Goal: Find specific page/section: Find specific page/section

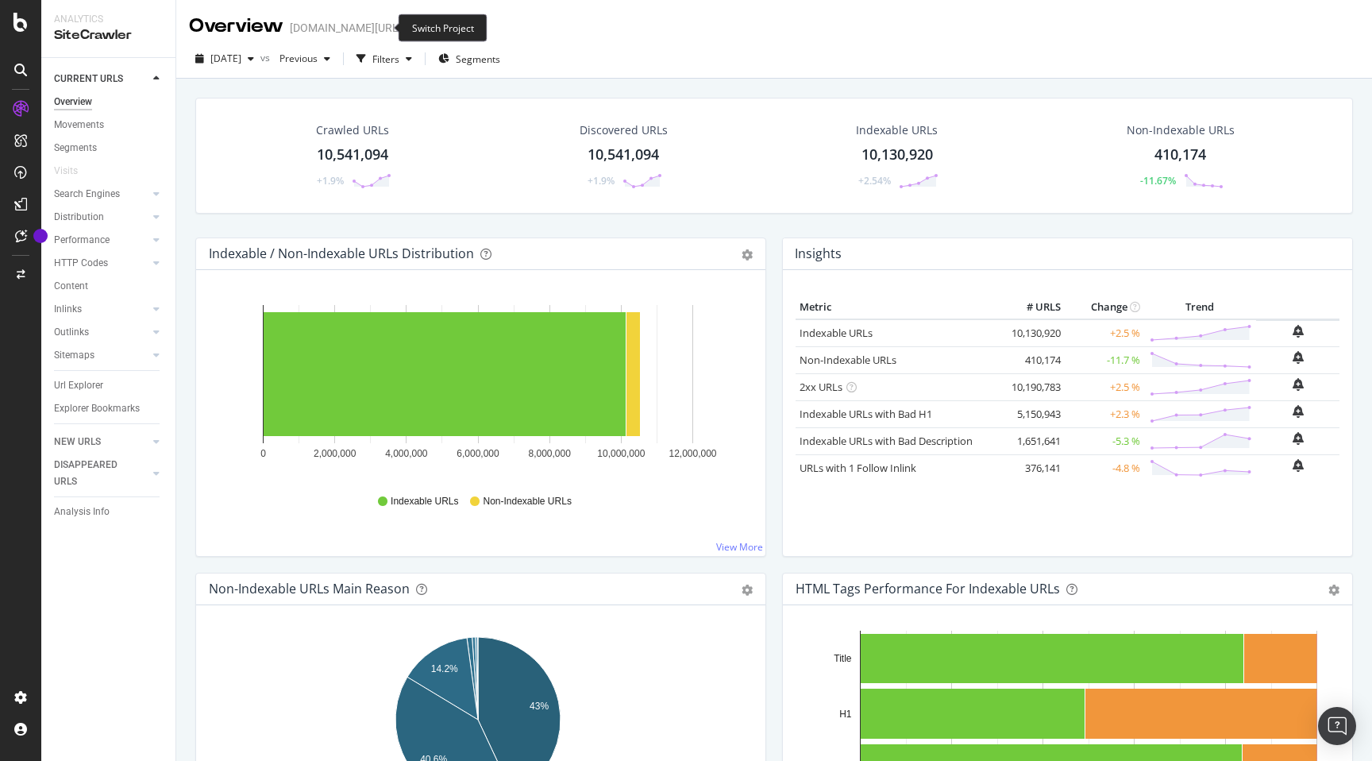
click at [402, 27] on span at bounding box center [413, 27] width 22 height 11
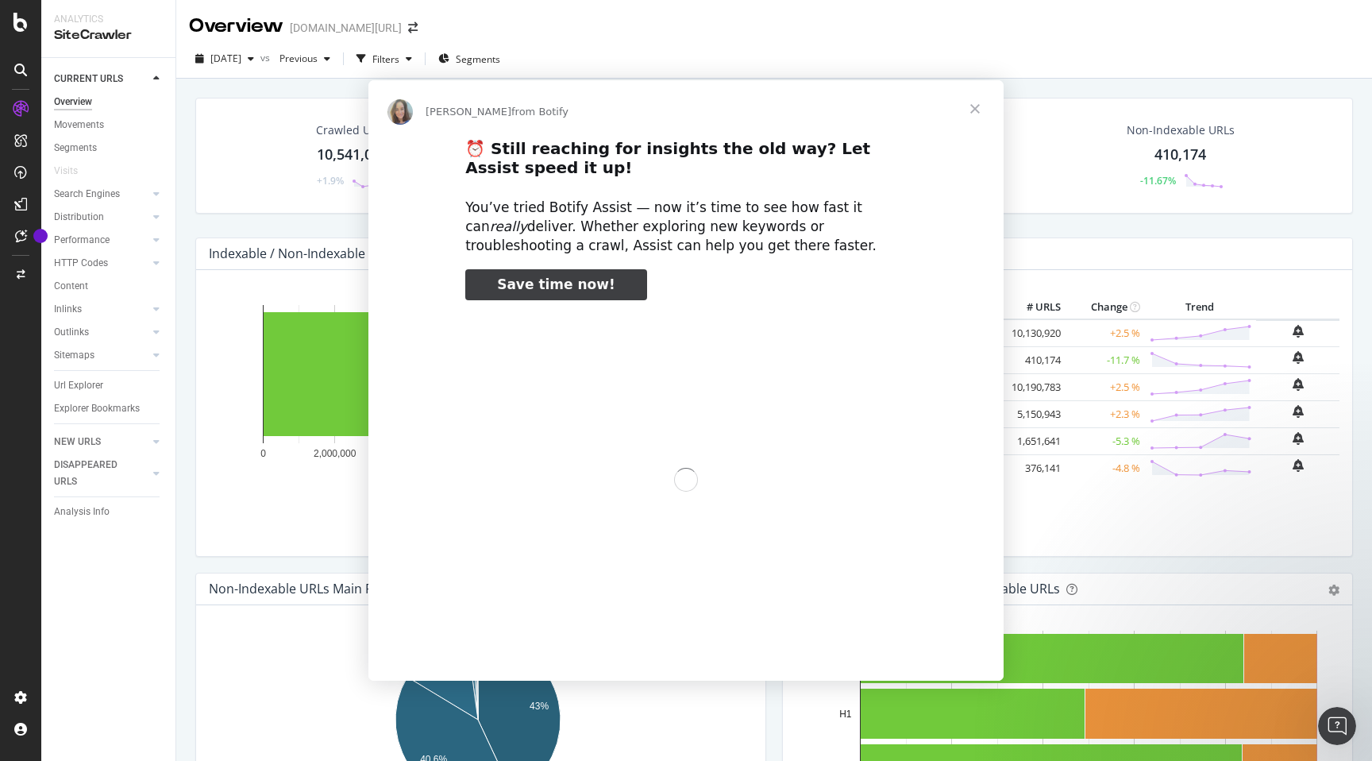
click at [382, 25] on div "Intercom messenger" at bounding box center [686, 380] width 1372 height 761
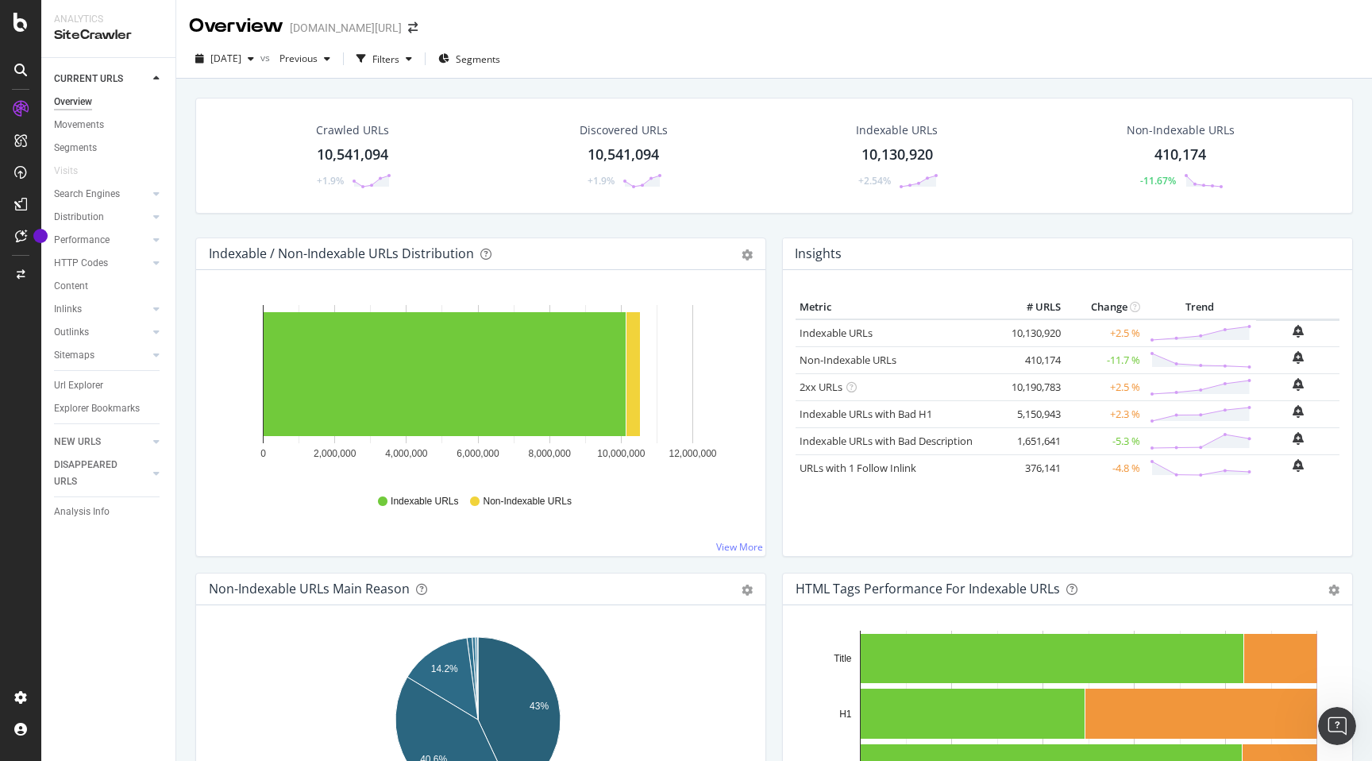
click at [501, 37] on div "Overview [DOMAIN_NAME][URL]" at bounding box center [774, 20] width 1196 height 40
click at [402, 28] on span at bounding box center [413, 27] width 22 height 11
click at [408, 27] on icon "arrow-right-arrow-left" at bounding box center [413, 27] width 10 height 11
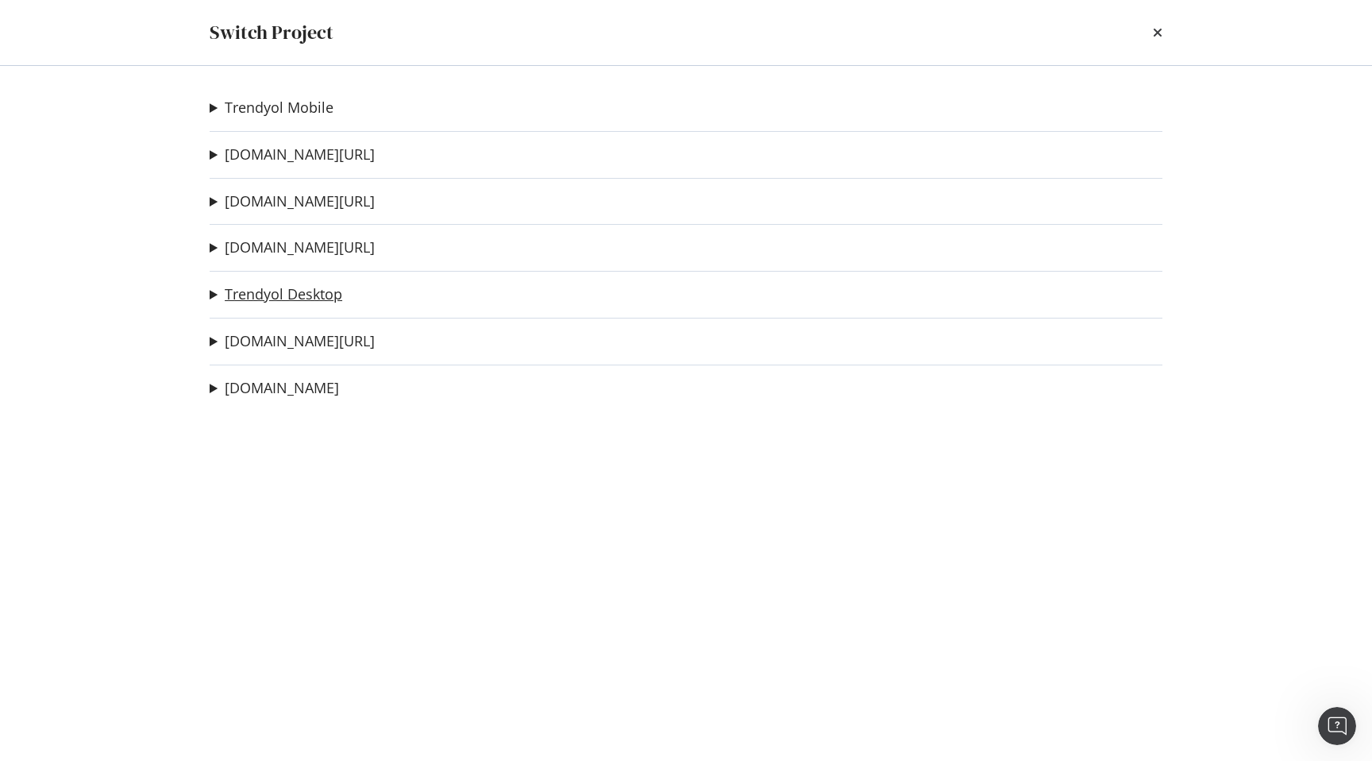
click at [262, 292] on link "Trendyol Desktop" at bounding box center [284, 294] width 118 height 17
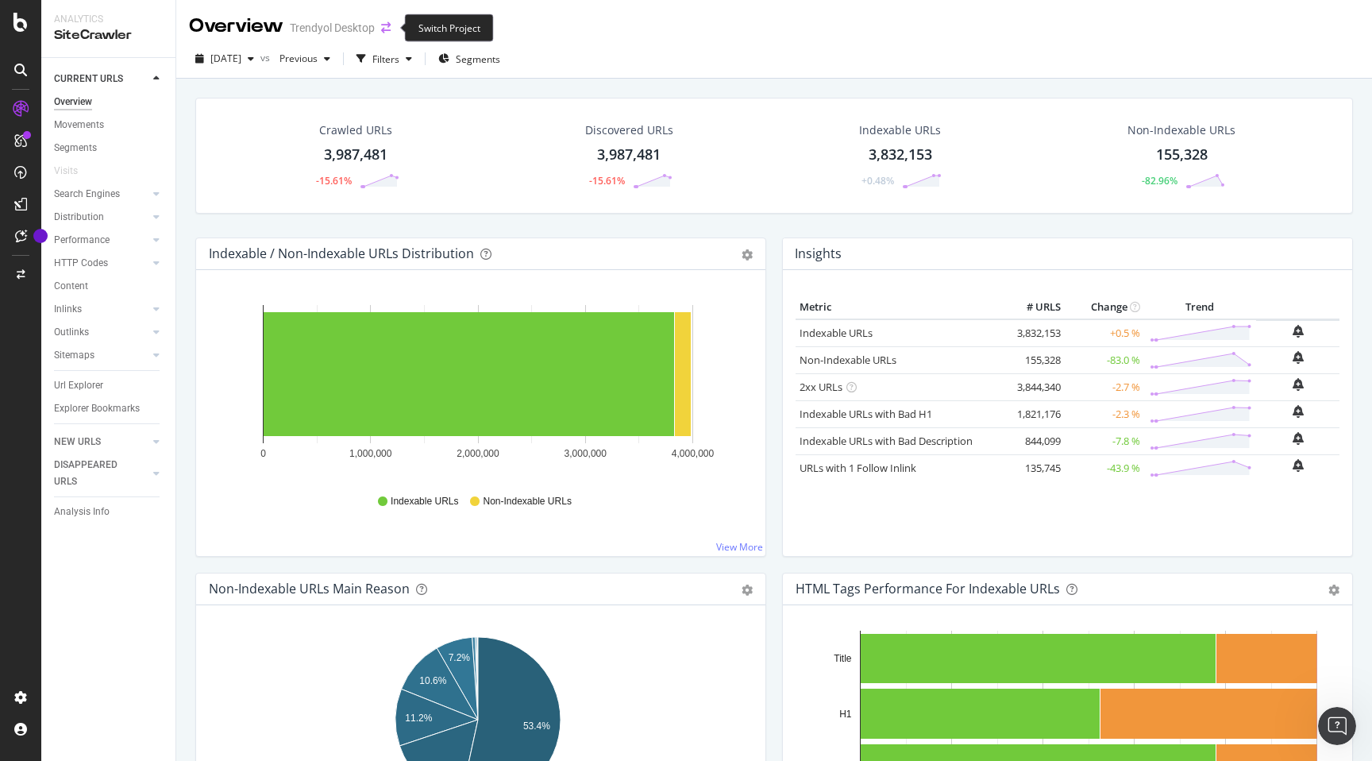
click at [383, 25] on icon "arrow-right-arrow-left" at bounding box center [386, 27] width 10 height 11
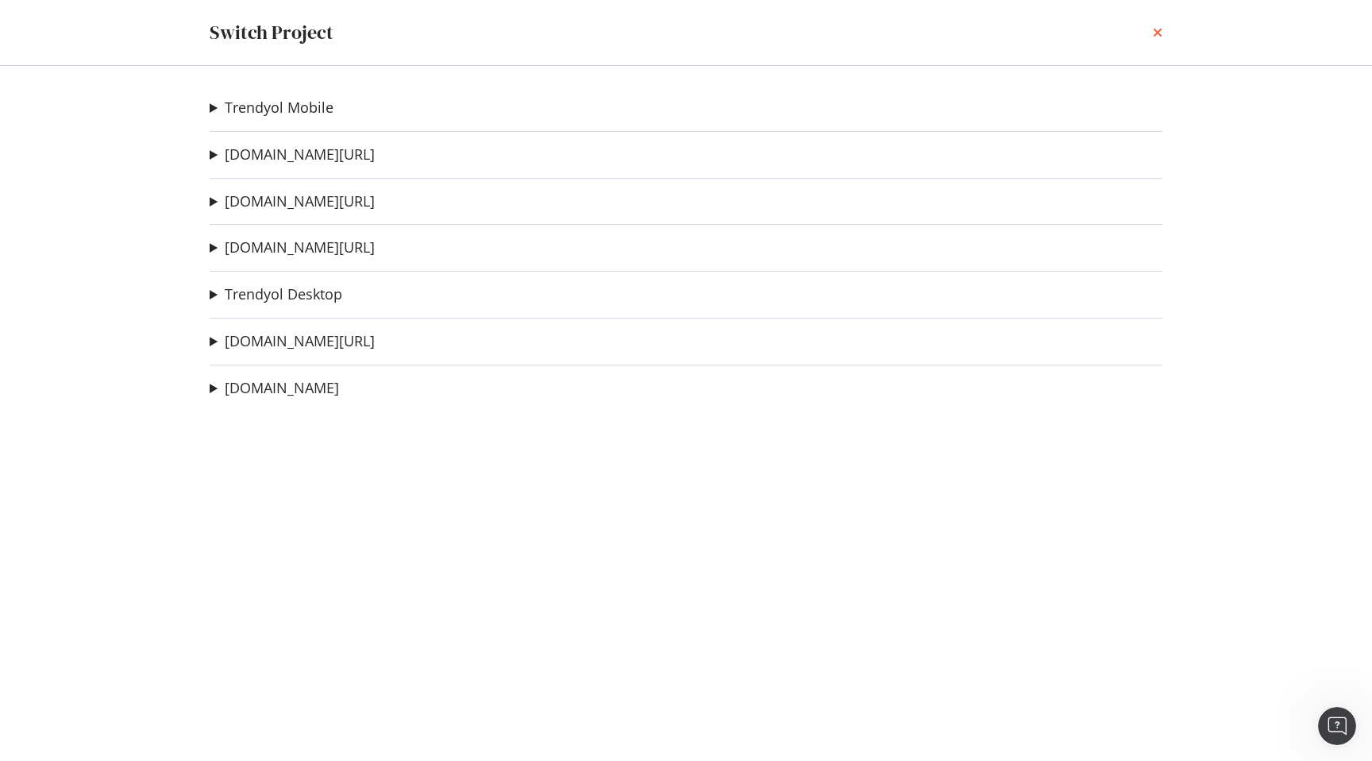
click at [1156, 34] on icon "times" at bounding box center [1158, 32] width 10 height 13
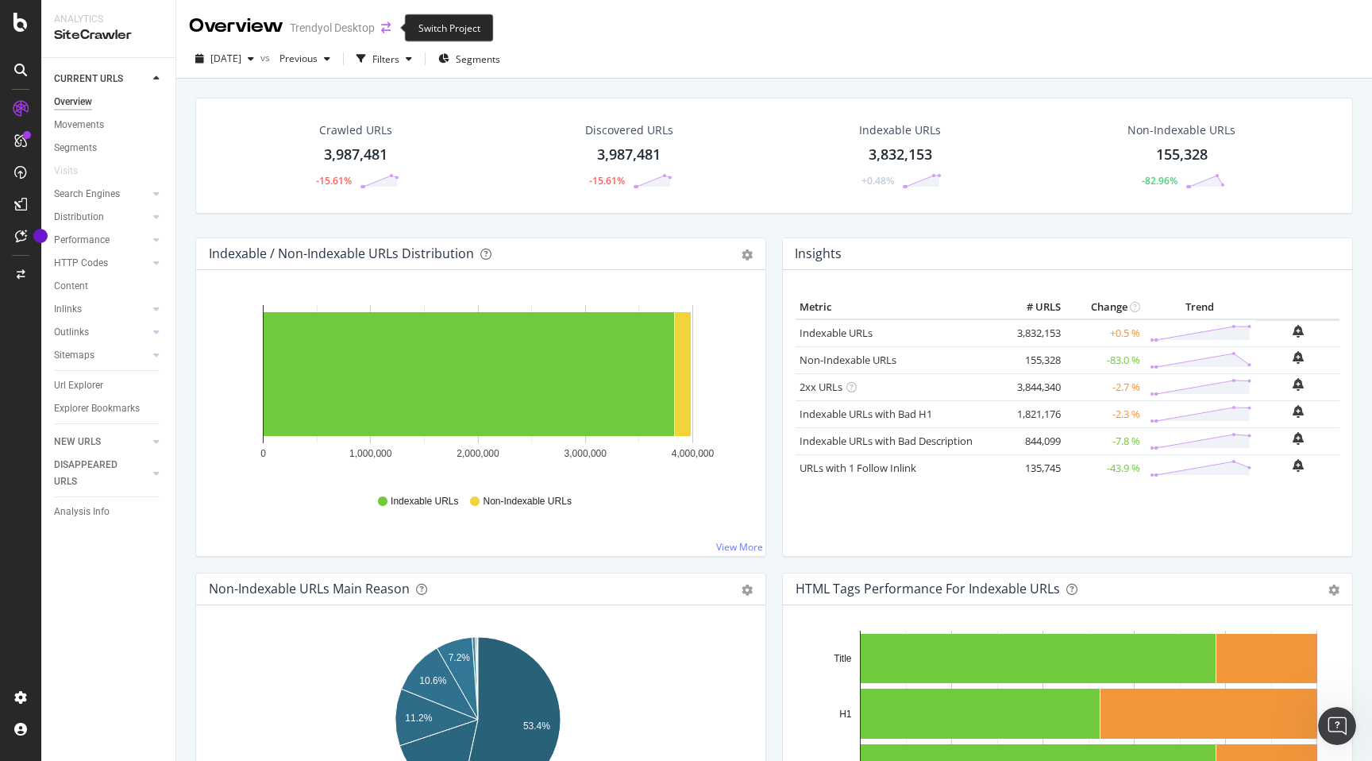
click at [387, 28] on icon "arrow-right-arrow-left" at bounding box center [386, 27] width 10 height 11
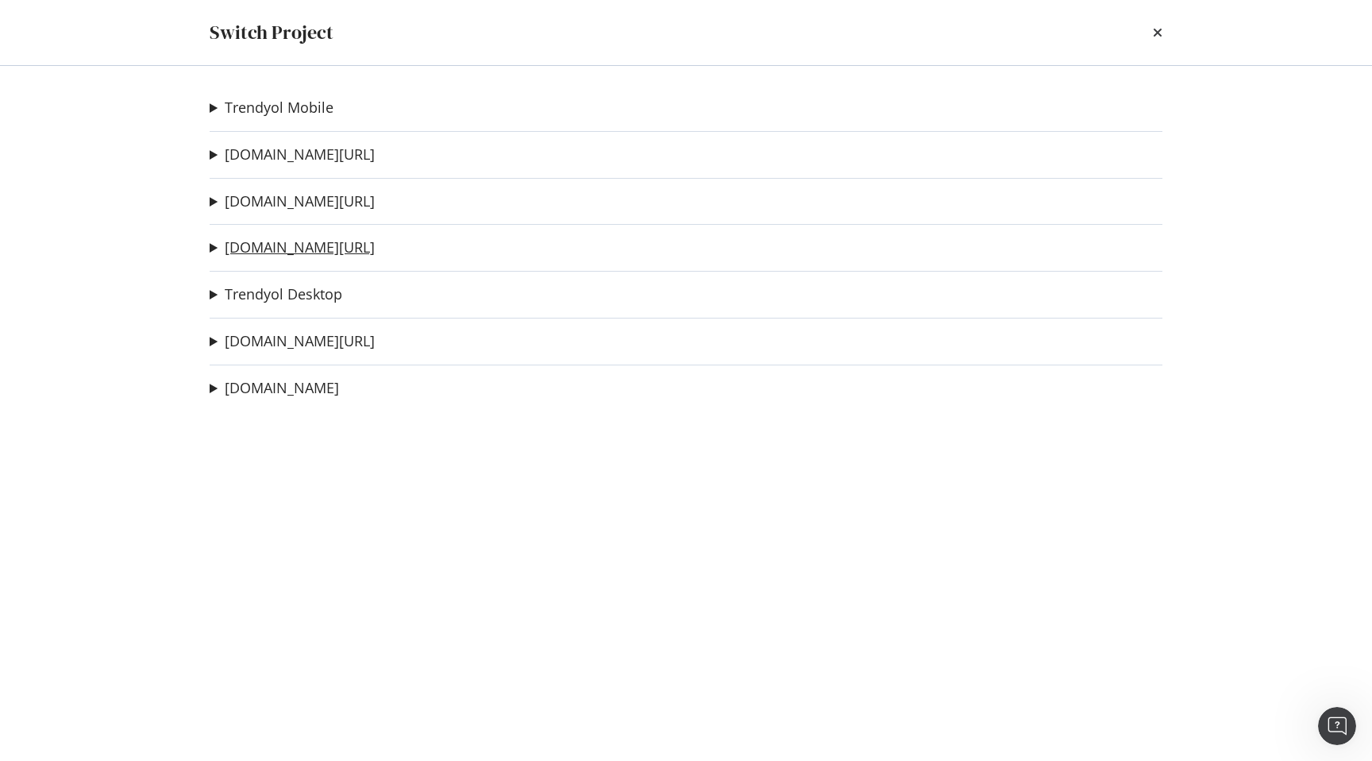
click at [272, 251] on link "[DOMAIN_NAME][URL]" at bounding box center [300, 247] width 150 height 17
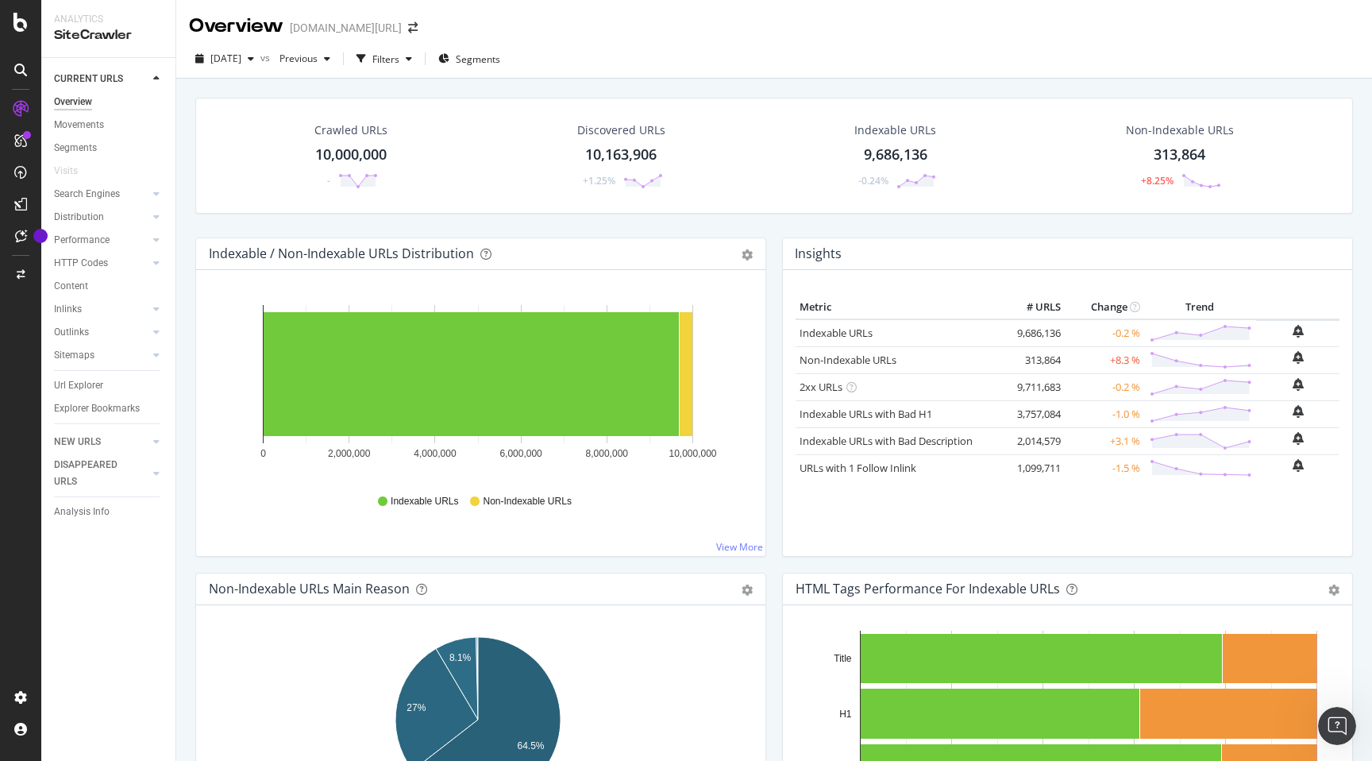
click at [559, 26] on div "Overview [DOMAIN_NAME][URL]" at bounding box center [774, 20] width 1196 height 40
click at [242, 48] on div "[DATE]" at bounding box center [224, 59] width 71 height 24
click at [591, 49] on div "[DATE] vs Previous Filters Segments" at bounding box center [774, 62] width 1196 height 32
click at [366, 22] on div "[DOMAIN_NAME][URL]" at bounding box center [346, 28] width 112 height 16
click at [408, 22] on icon "arrow-right-arrow-left" at bounding box center [413, 27] width 10 height 11
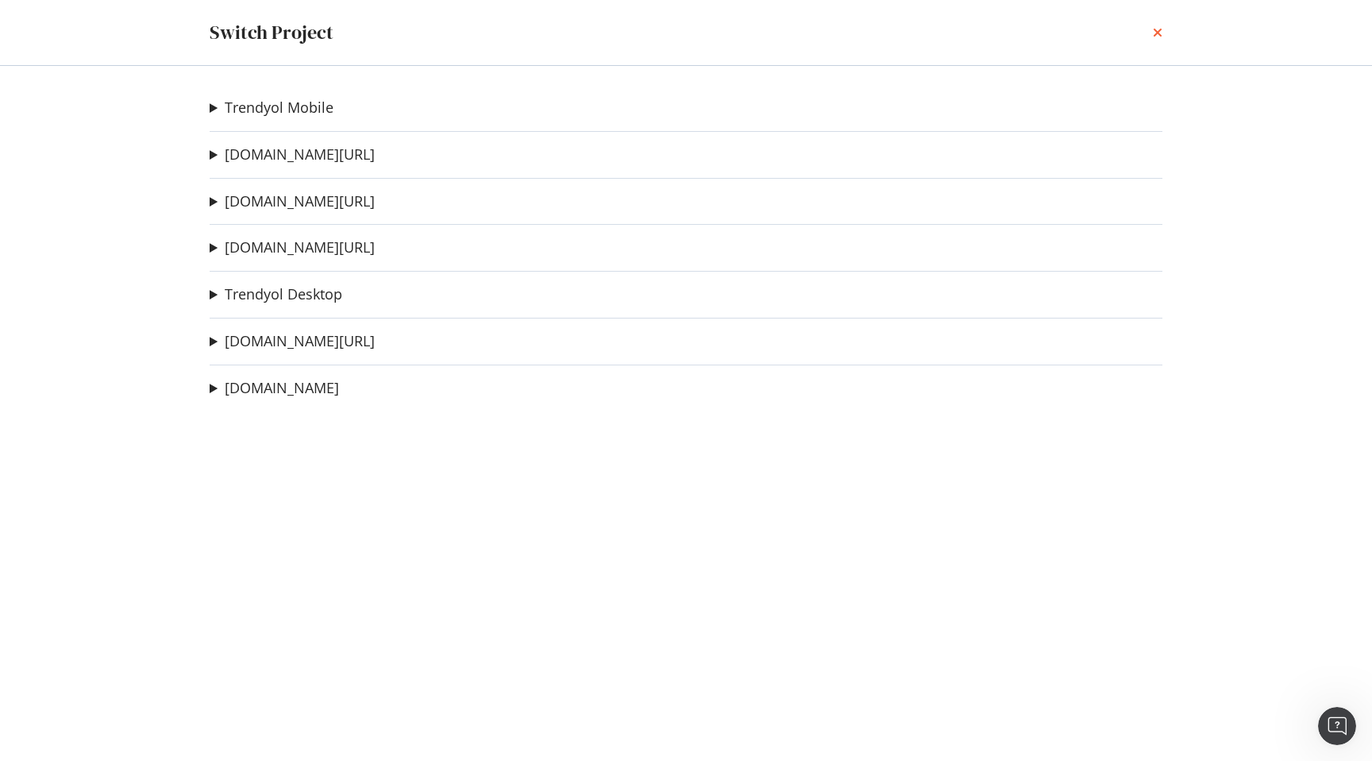
click at [1157, 38] on icon "times" at bounding box center [1158, 32] width 10 height 13
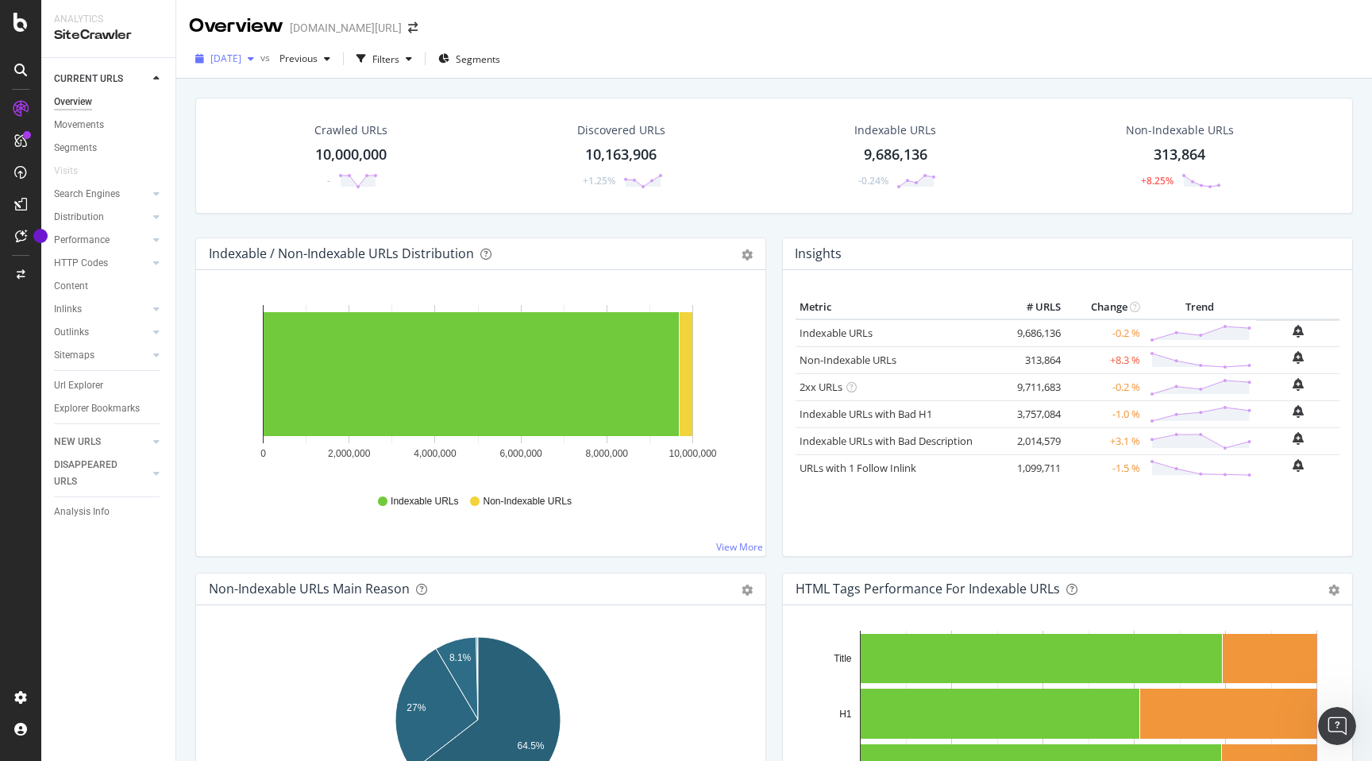
click at [250, 67] on div "[DATE]" at bounding box center [224, 59] width 71 height 24
click at [601, 52] on div "[DATE] vs Previous Filters Segments" at bounding box center [774, 62] width 1196 height 32
click at [248, 69] on div "[DATE]" at bounding box center [224, 59] width 71 height 24
click at [638, 22] on div "Overview [DOMAIN_NAME][URL]" at bounding box center [774, 20] width 1196 height 40
click at [87, 387] on div "Url Explorer" at bounding box center [78, 385] width 49 height 17
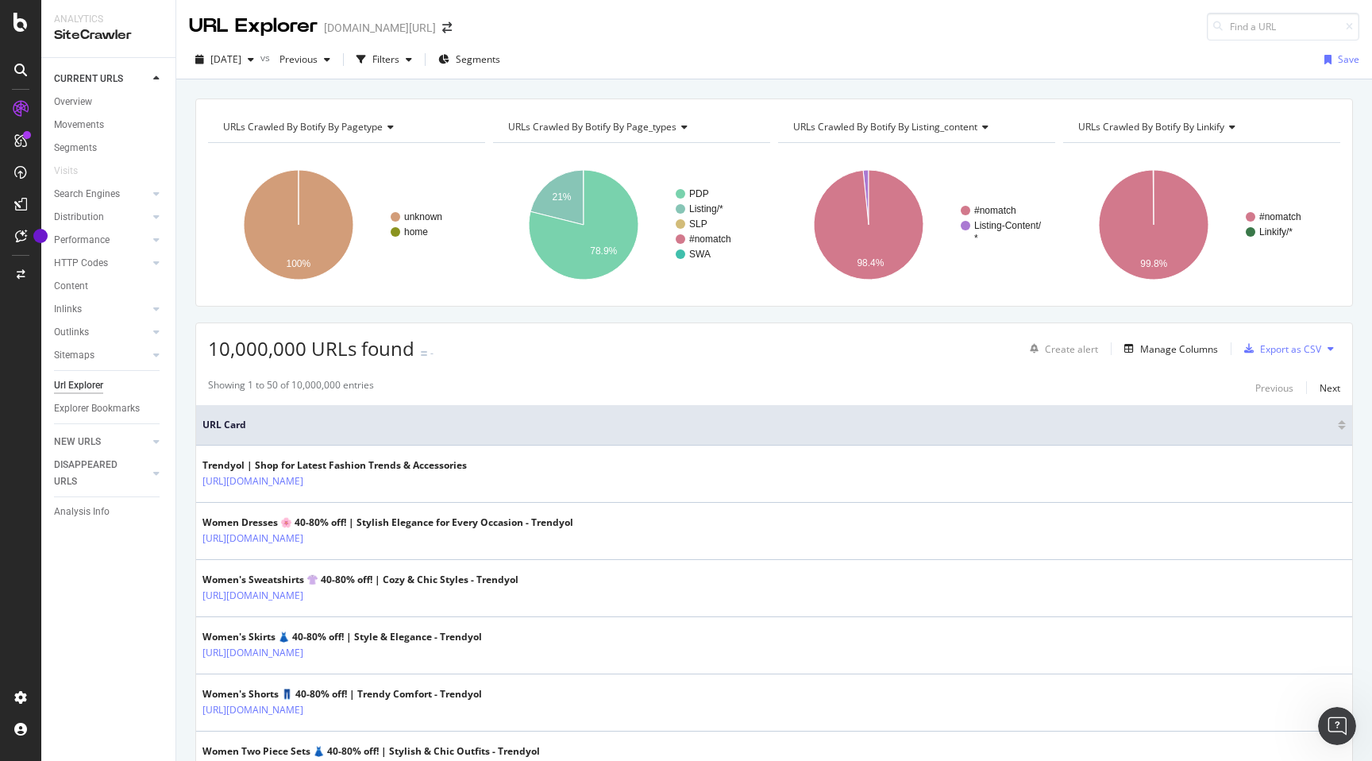
click at [598, 46] on div "[DATE] vs Previous Filters Segments Save" at bounding box center [774, 59] width 1196 height 39
click at [241, 62] on span "[DATE]" at bounding box center [225, 58] width 31 height 13
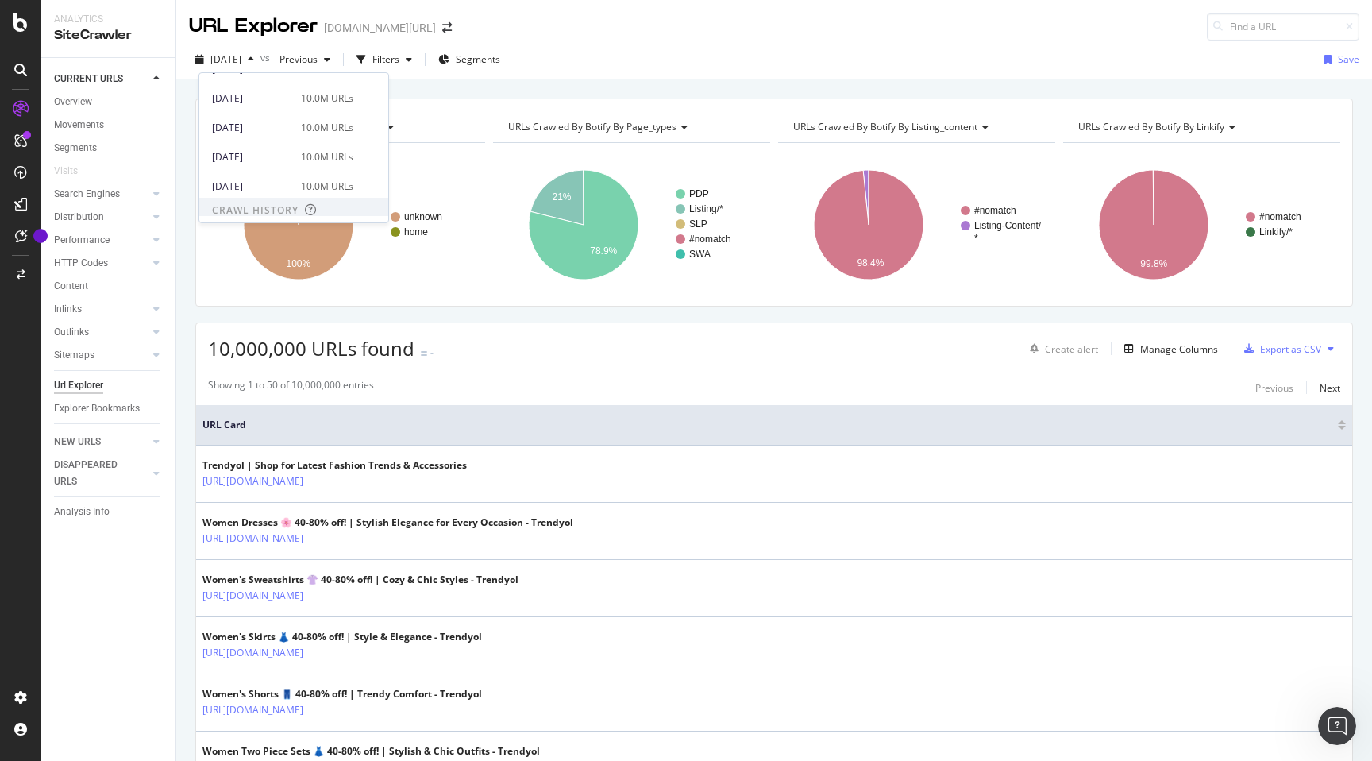
scroll to position [506, 0]
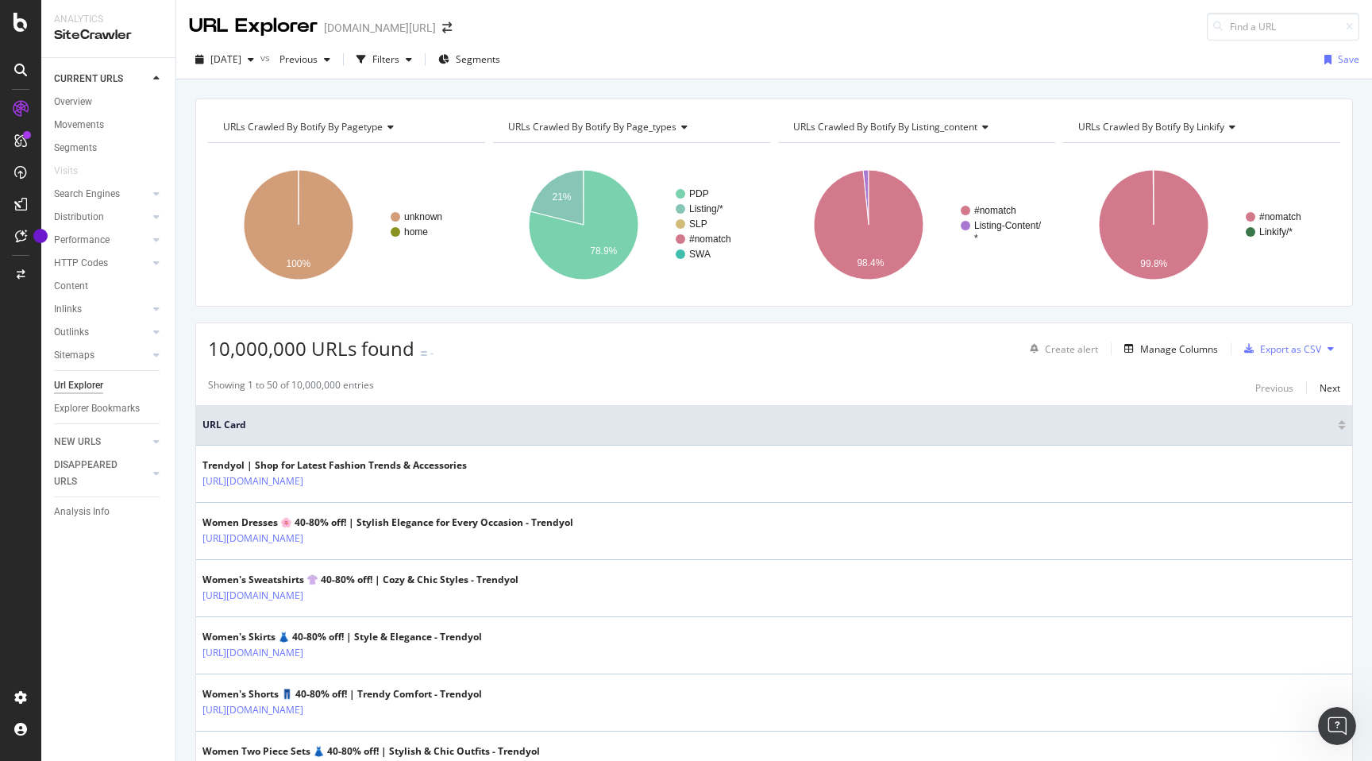
click at [590, 42] on div "[DATE] vs Previous Filters Segments Save" at bounding box center [774, 59] width 1196 height 39
click at [442, 30] on icon "arrow-right-arrow-left" at bounding box center [447, 27] width 10 height 11
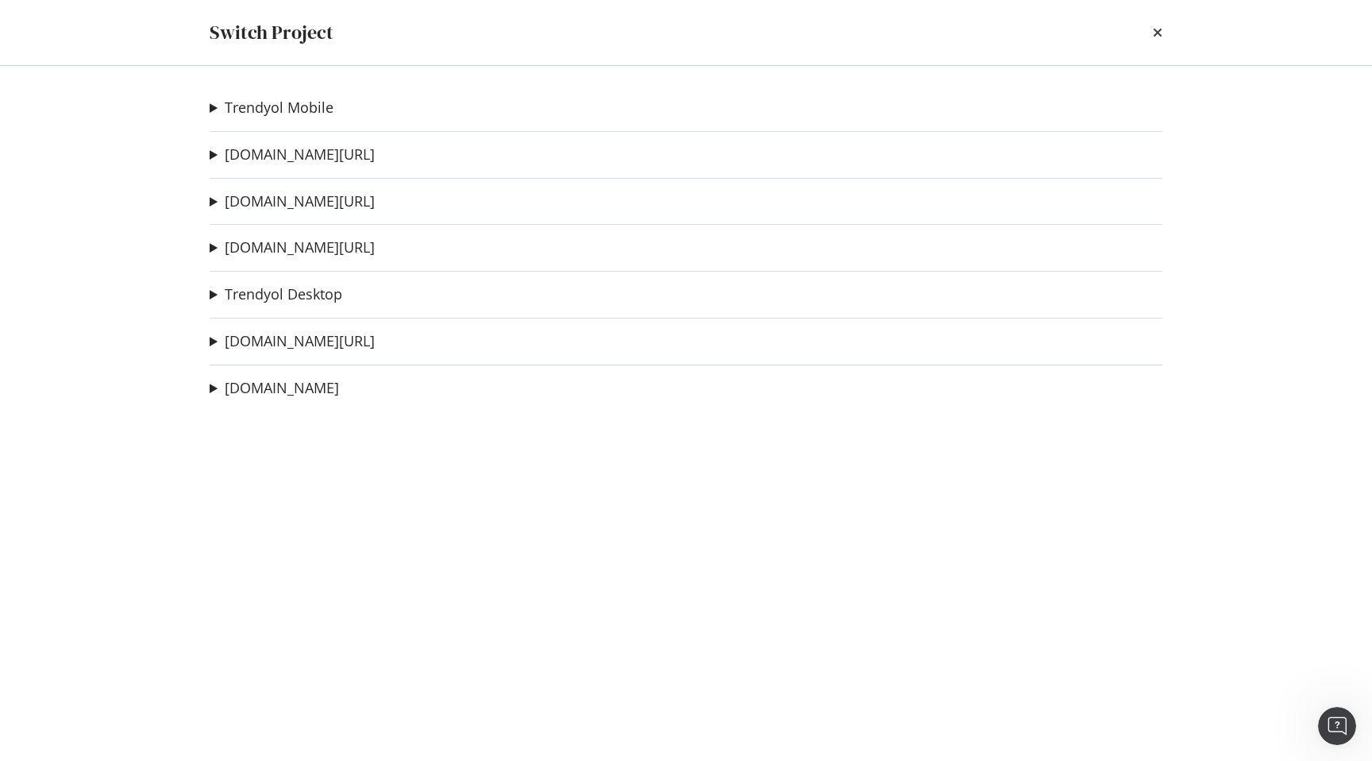
click at [676, 34] on div "Switch Project" at bounding box center [686, 32] width 953 height 27
click at [1151, 37] on div "Switch Project" at bounding box center [686, 32] width 953 height 27
click at [1156, 33] on icon "times" at bounding box center [1158, 32] width 10 height 13
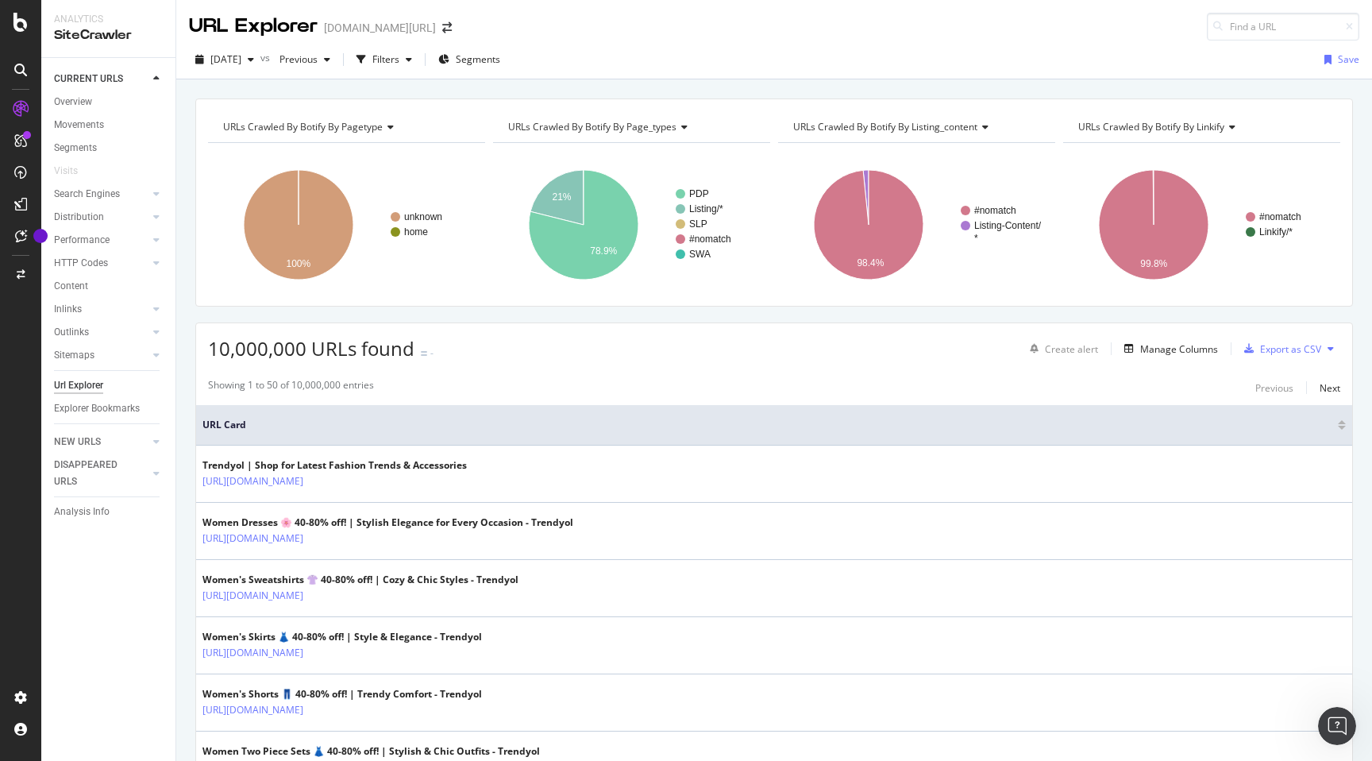
click at [627, 48] on div "[DATE] vs Previous Filters Segments Save" at bounding box center [774, 63] width 1196 height 32
click at [222, 52] on div "[DATE]" at bounding box center [224, 60] width 71 height 24
click at [633, 66] on div "[DATE] vs Previous Filters Segments Save" at bounding box center [774, 63] width 1196 height 32
